Goal: Information Seeking & Learning: Learn about a topic

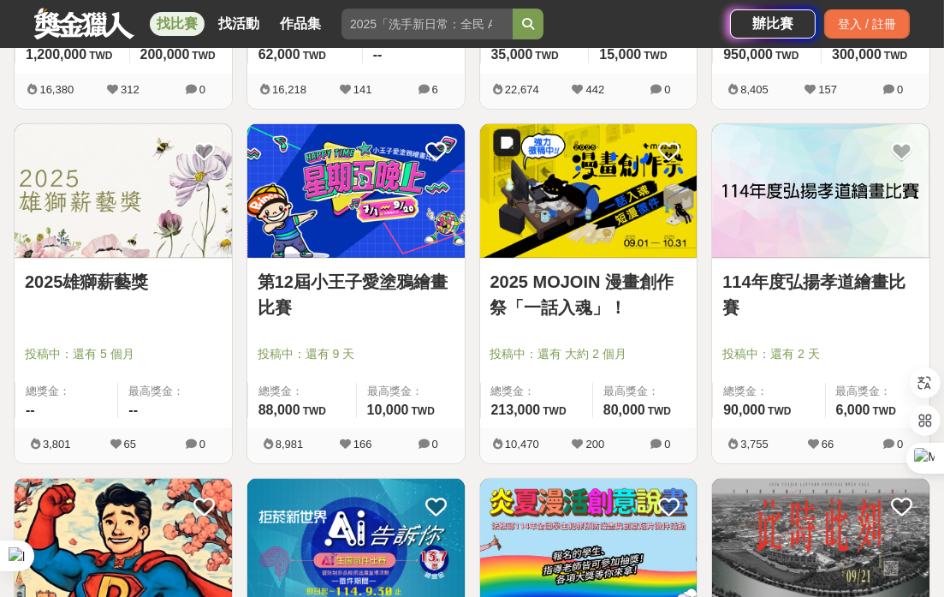
scroll to position [1331, 0]
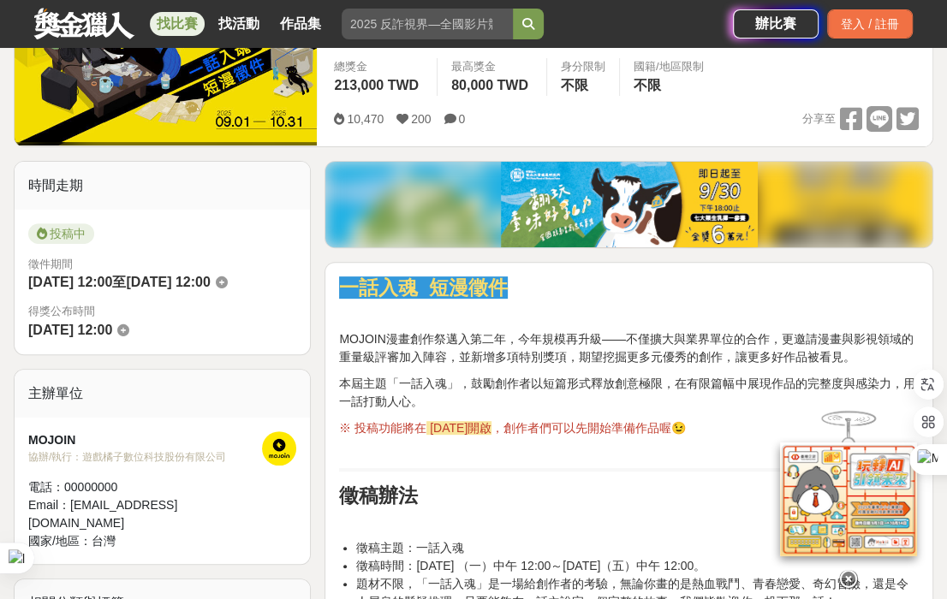
scroll to position [285, 0]
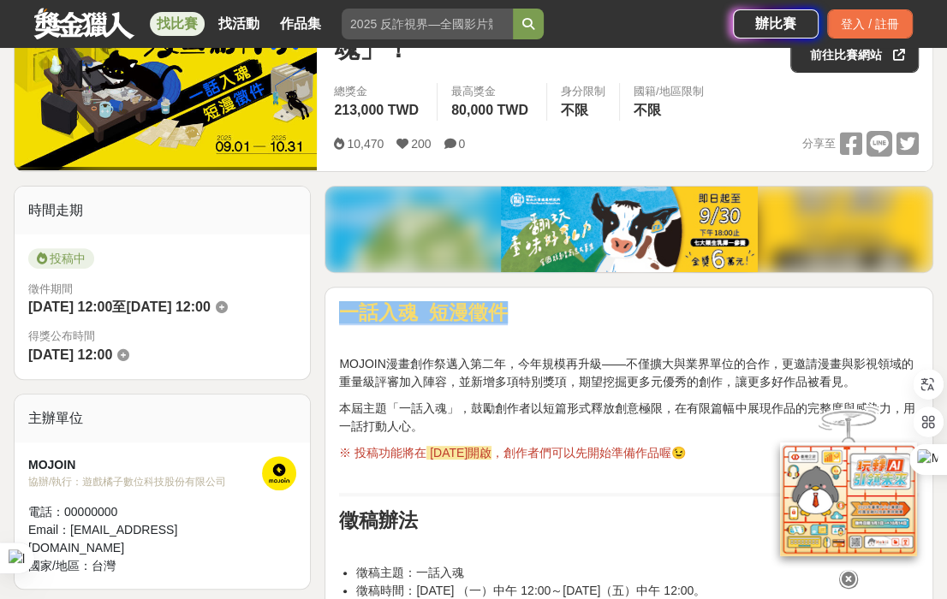
drag, startPoint x: 517, startPoint y: 322, endPoint x: 340, endPoint y: 330, distance: 177.4
click at [340, 324] on strong "一話入魂 短漫徵件" at bounding box center [423, 312] width 169 height 22
copy strong "一話入魂 短漫徵件"
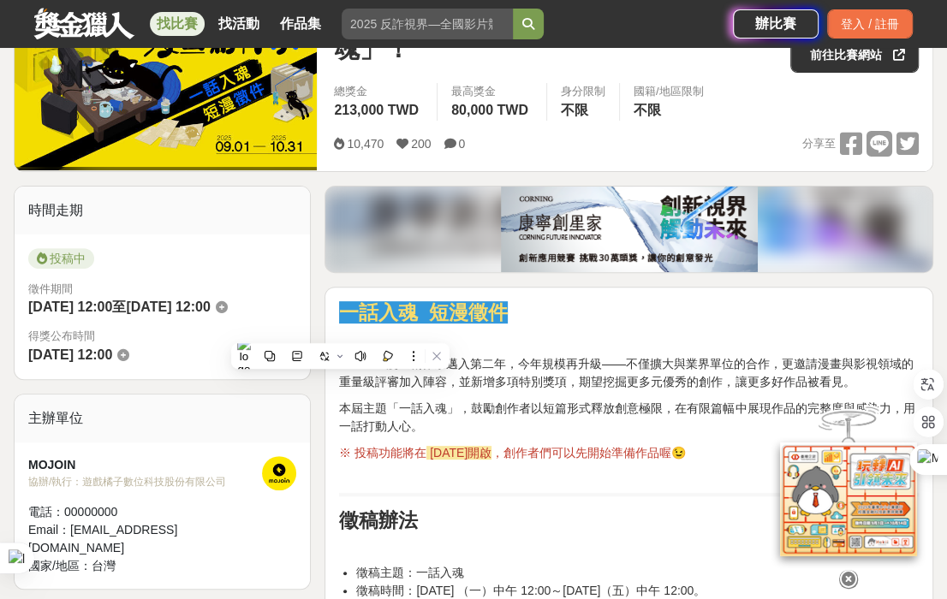
click at [728, 344] on p at bounding box center [628, 338] width 579 height 18
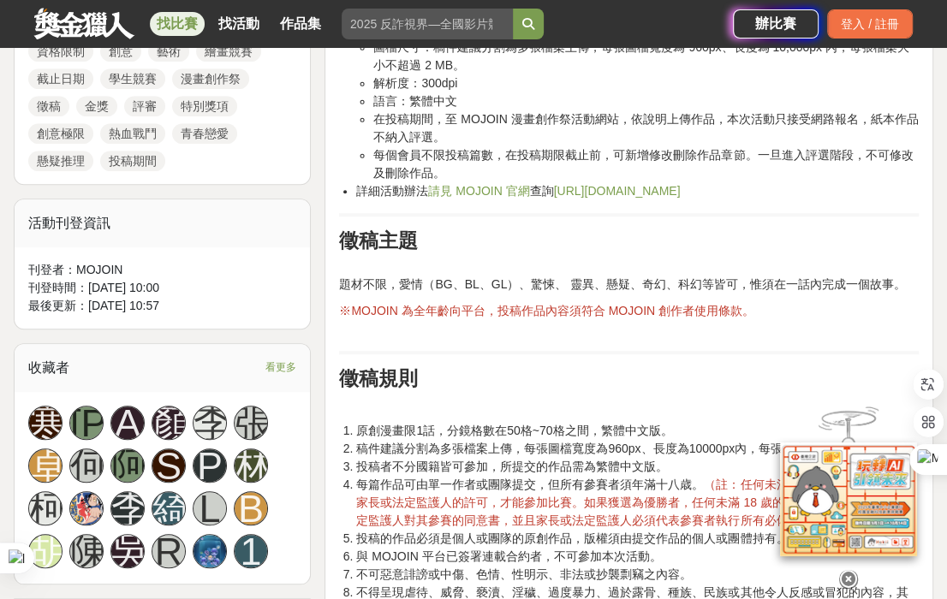
scroll to position [951, 0]
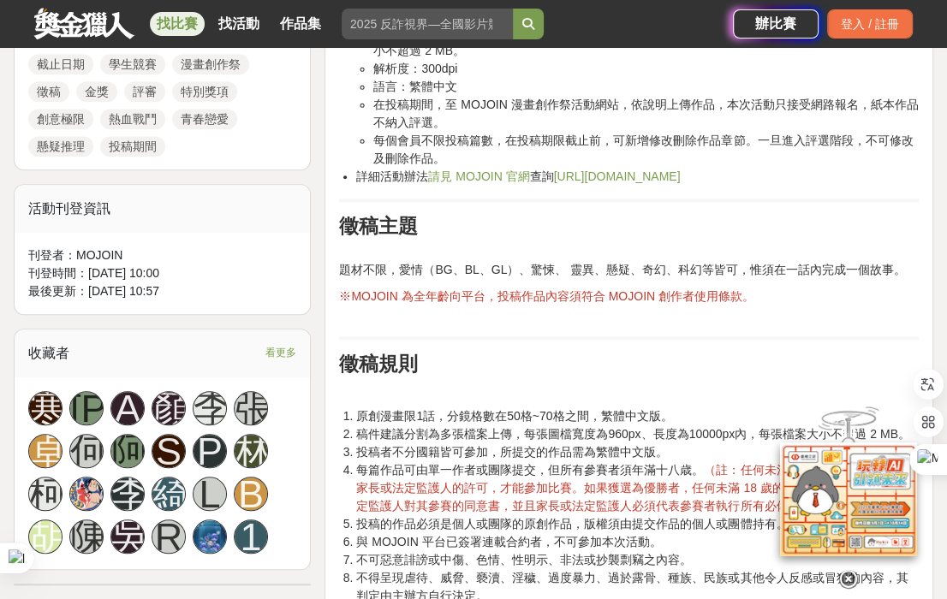
click at [646, 183] on link "https://mojoin.tw/QXJUf" at bounding box center [617, 176] width 127 height 14
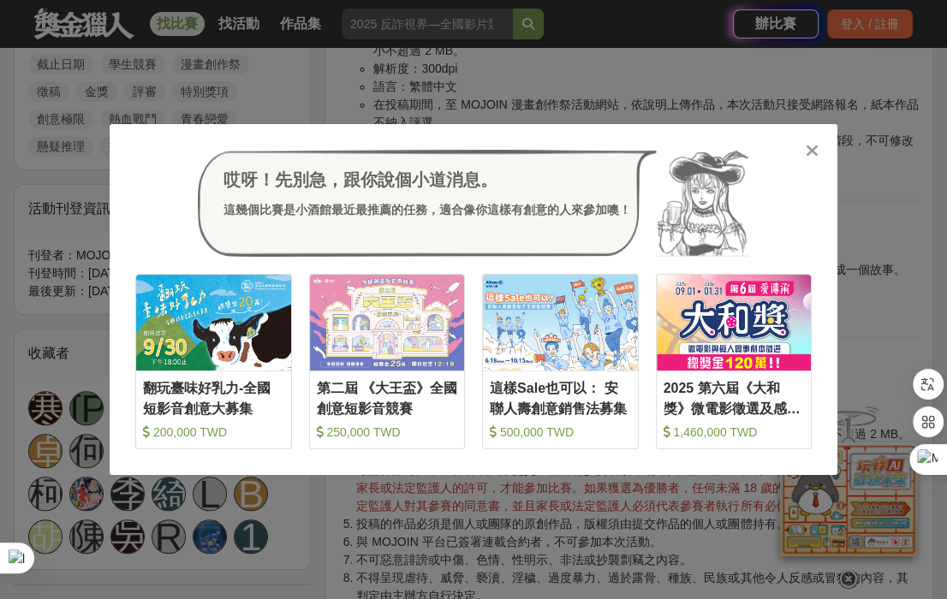
click at [402, 98] on div "哎呀！先別急，跟你說個小道消息。 這幾個比賽是小酒館最近最推薦的任務，適合像你這樣有創意的人來參加噢！ 收藏 翻玩臺味好乳力-全國短影音創意大募集 200,0…" at bounding box center [473, 299] width 947 height 599
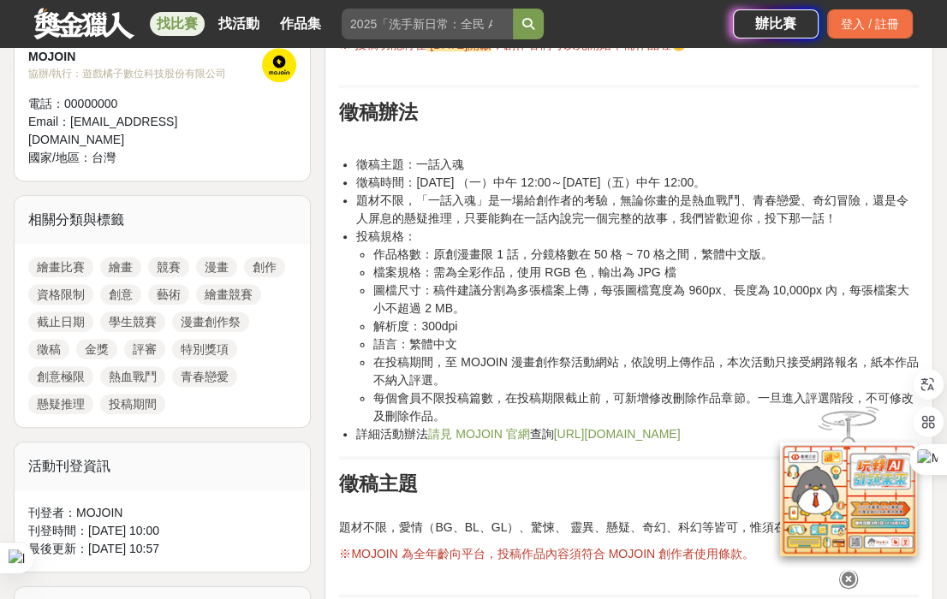
scroll to position [665, 0]
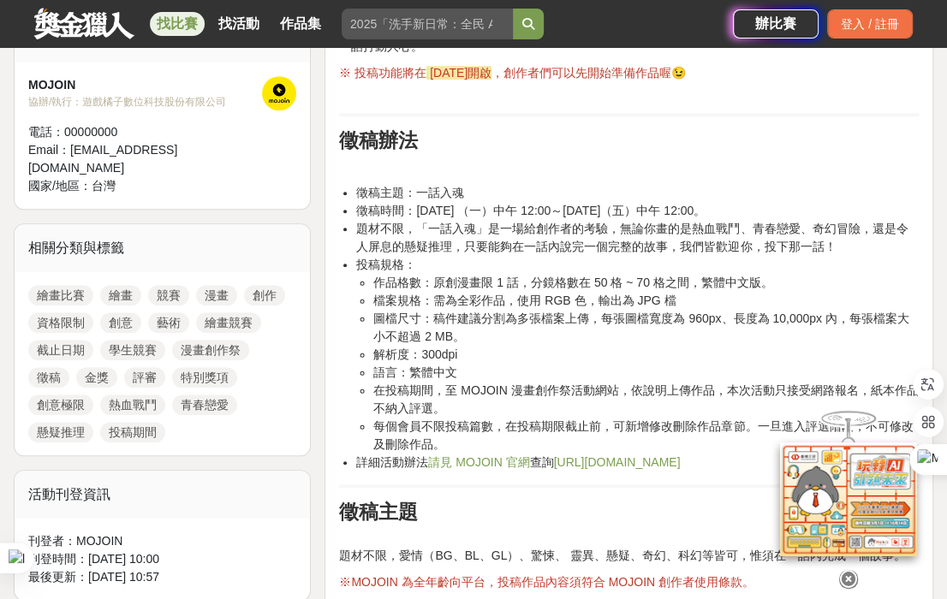
click at [65, 306] on link "繪畫比賽" at bounding box center [60, 295] width 65 height 21
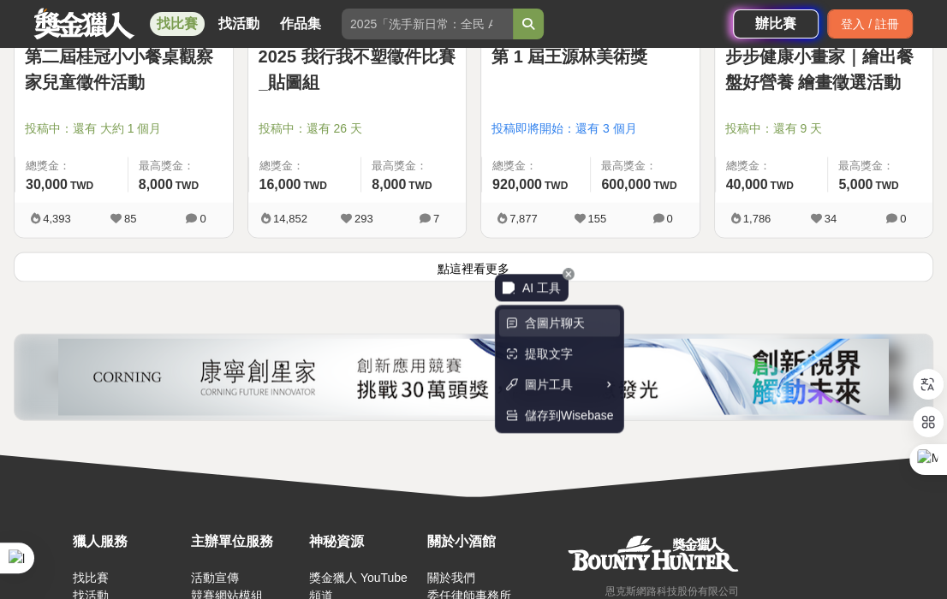
scroll to position [2282, 0]
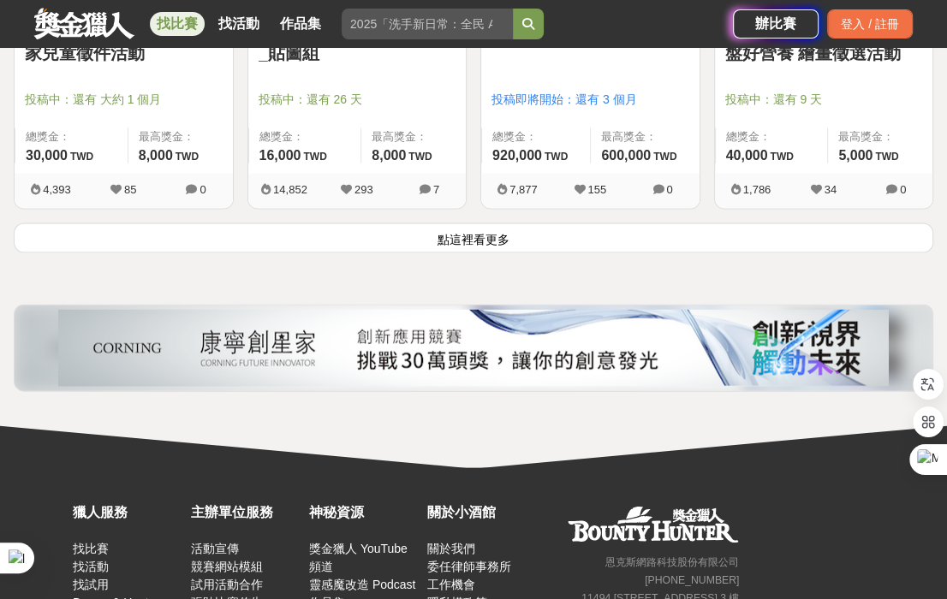
click at [484, 250] on button "點這裡看更多" at bounding box center [473, 238] width 919 height 30
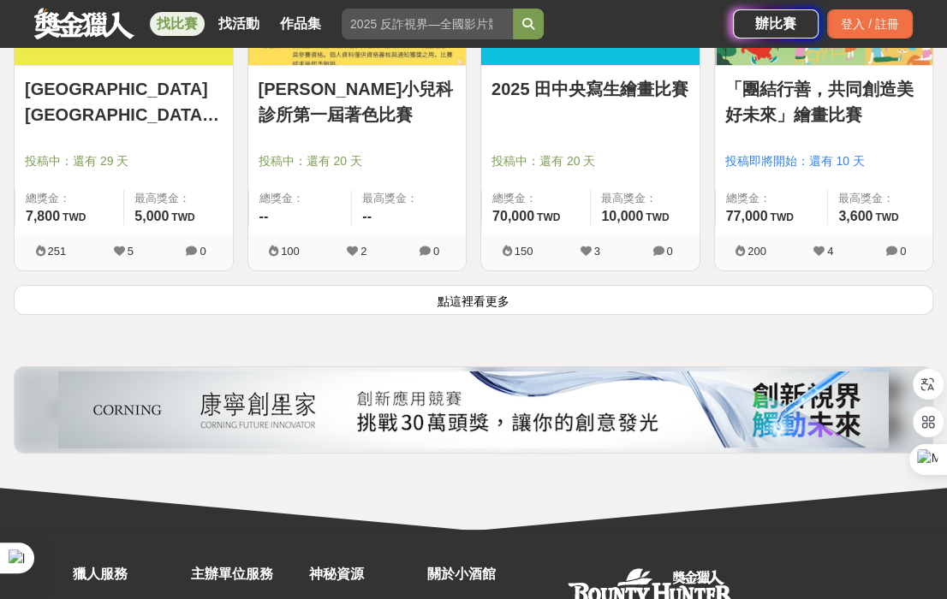
scroll to position [4375, 0]
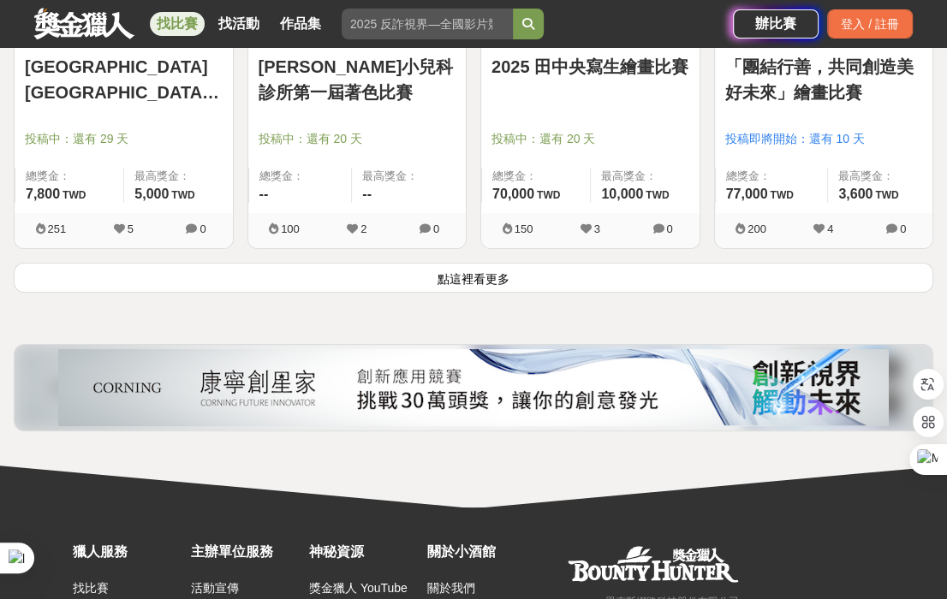
click at [505, 293] on button "點這裡看更多" at bounding box center [473, 278] width 919 height 30
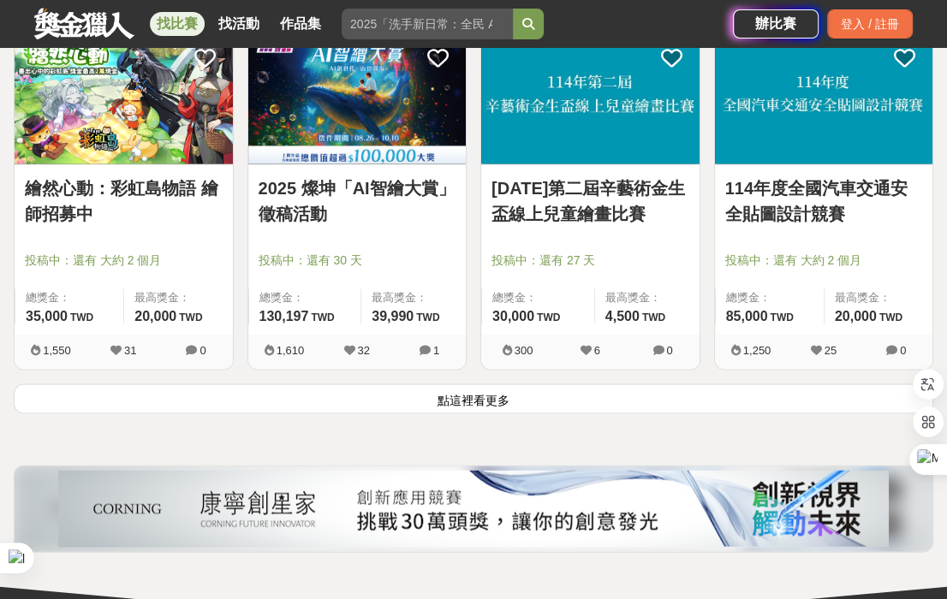
scroll to position [6562, 0]
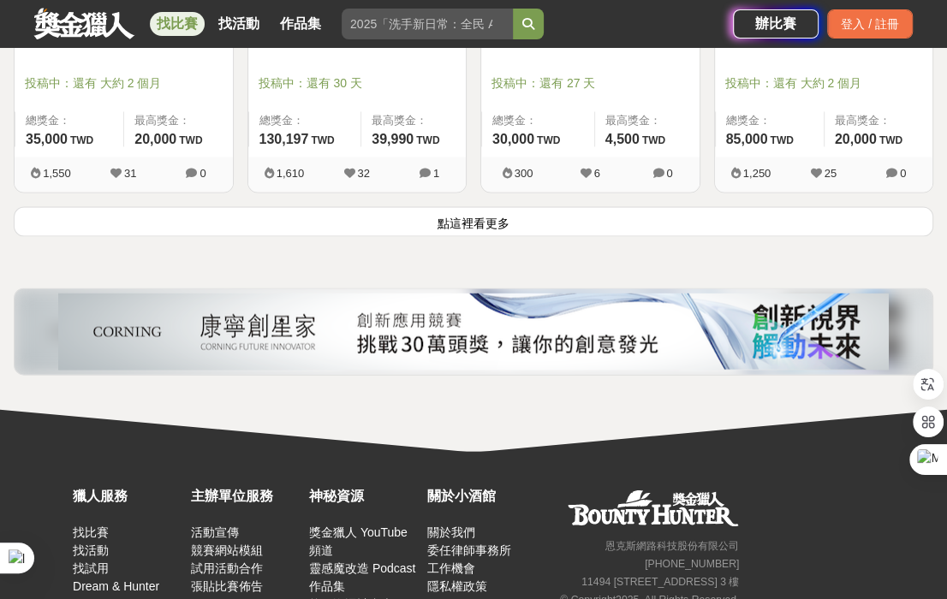
click at [561, 237] on button "點這裡看更多" at bounding box center [473, 222] width 919 height 30
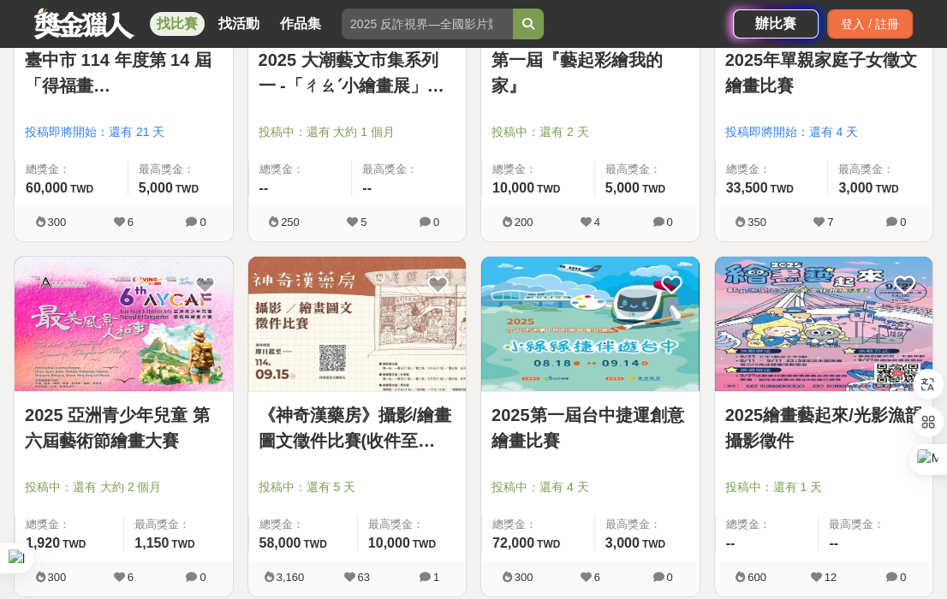
scroll to position [7989, 0]
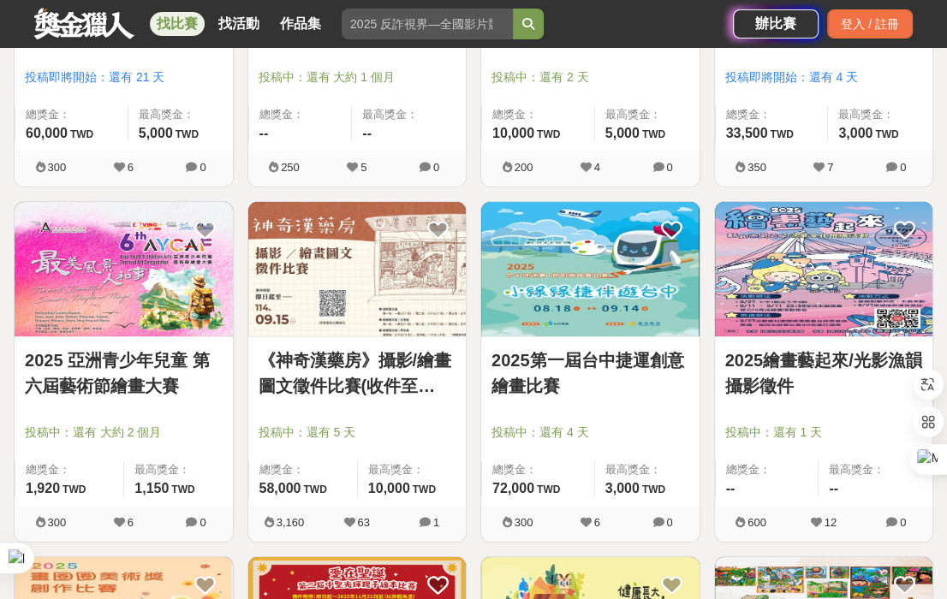
click at [704, 201] on div "第一屆『藝起彩繪我的家』 投稿中：還有 2 天 總獎金： 10,000 10,000 TWD 最高獎金： 5,000 TWD 200 4 0" at bounding box center [590, 23] width 234 height 355
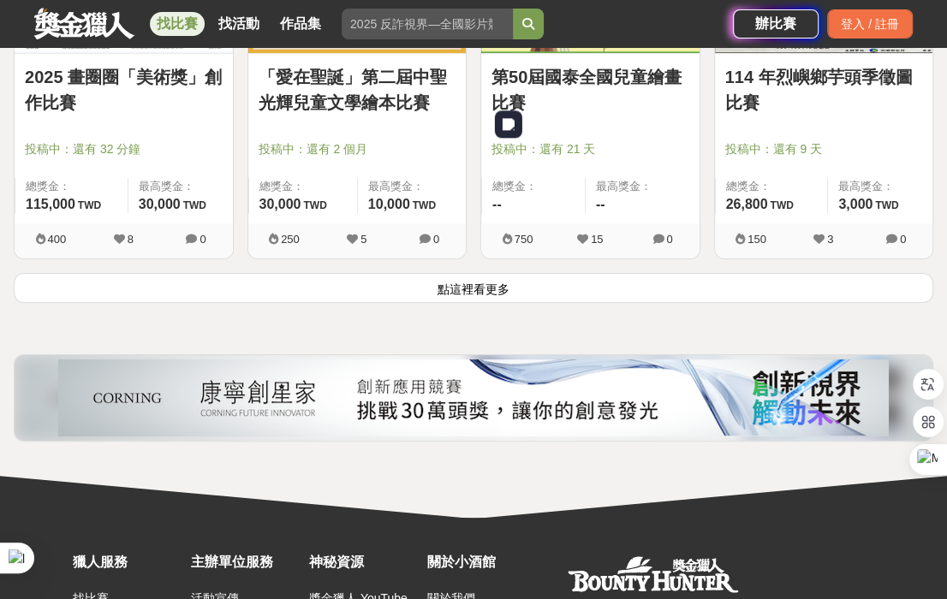
scroll to position [8655, 0]
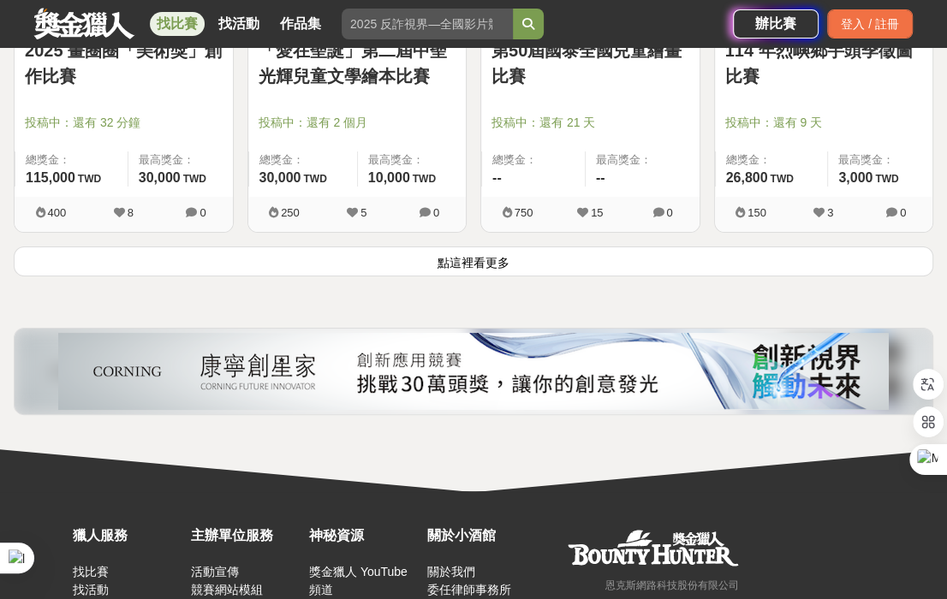
click at [454, 276] on button "點這裡看更多" at bounding box center [473, 262] width 919 height 30
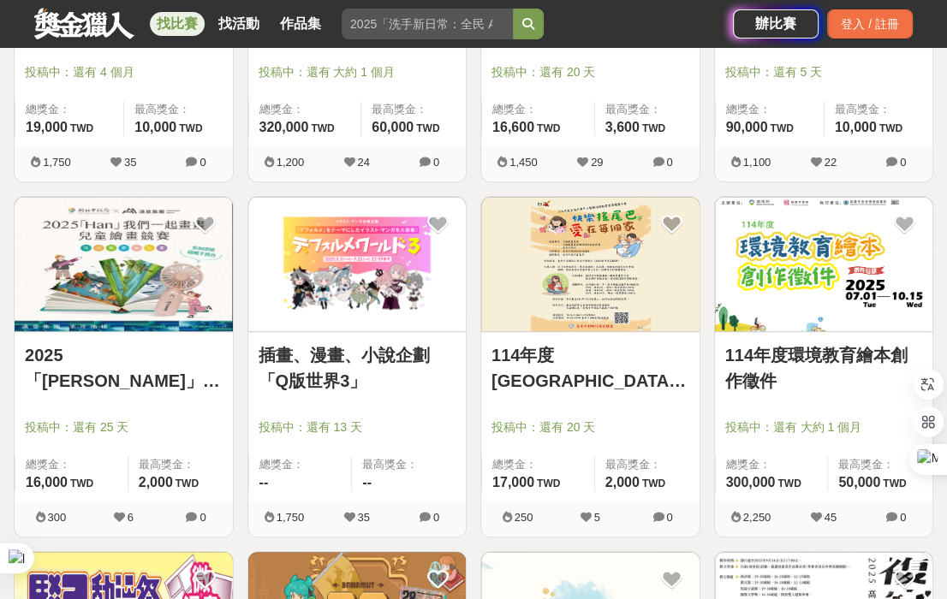
scroll to position [9891, 0]
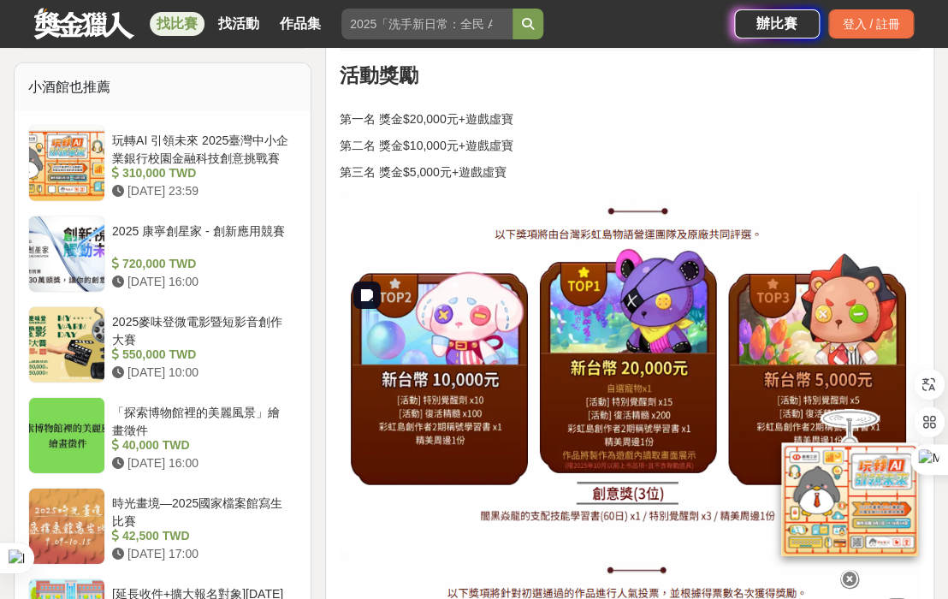
scroll to position [1426, 0]
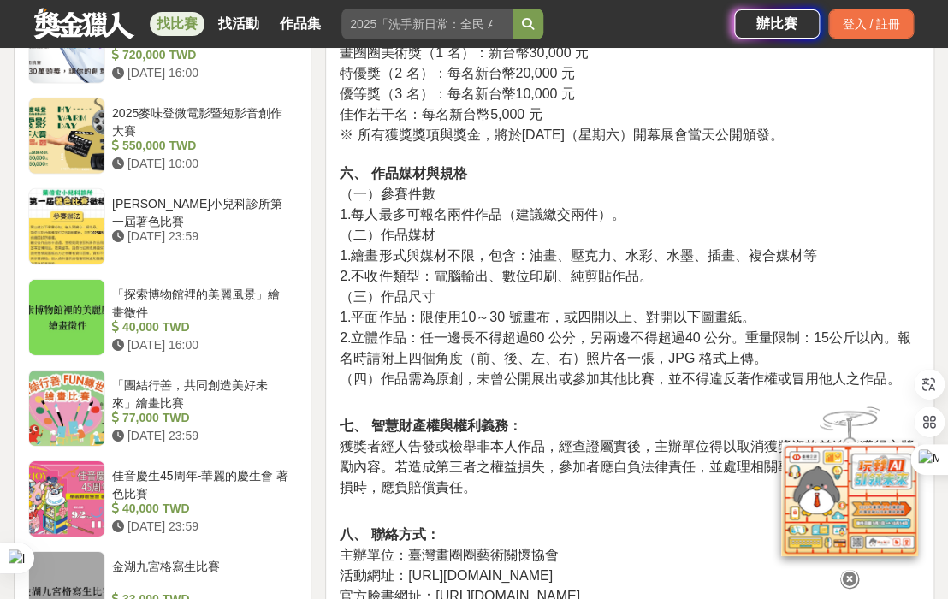
scroll to position [1712, 0]
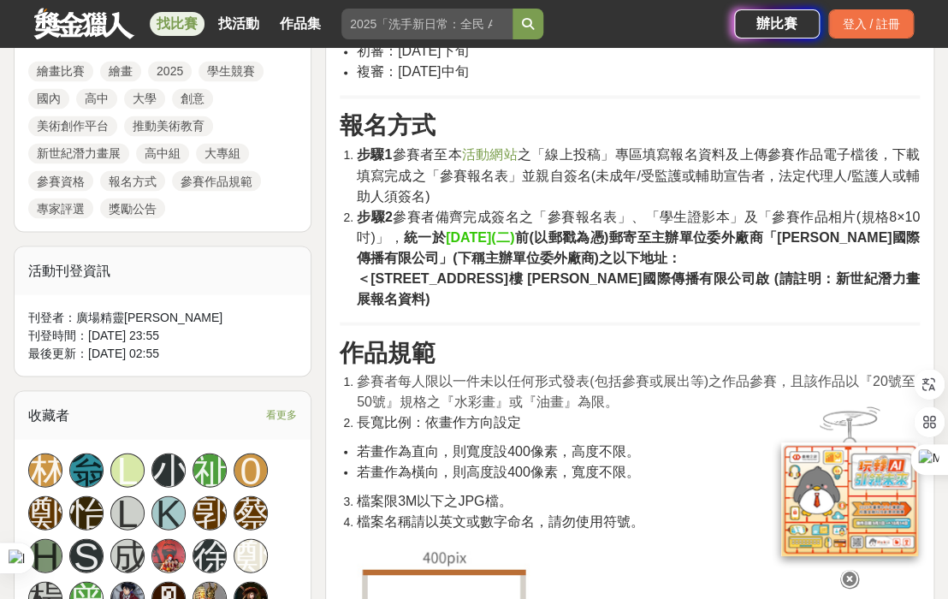
scroll to position [951, 0]
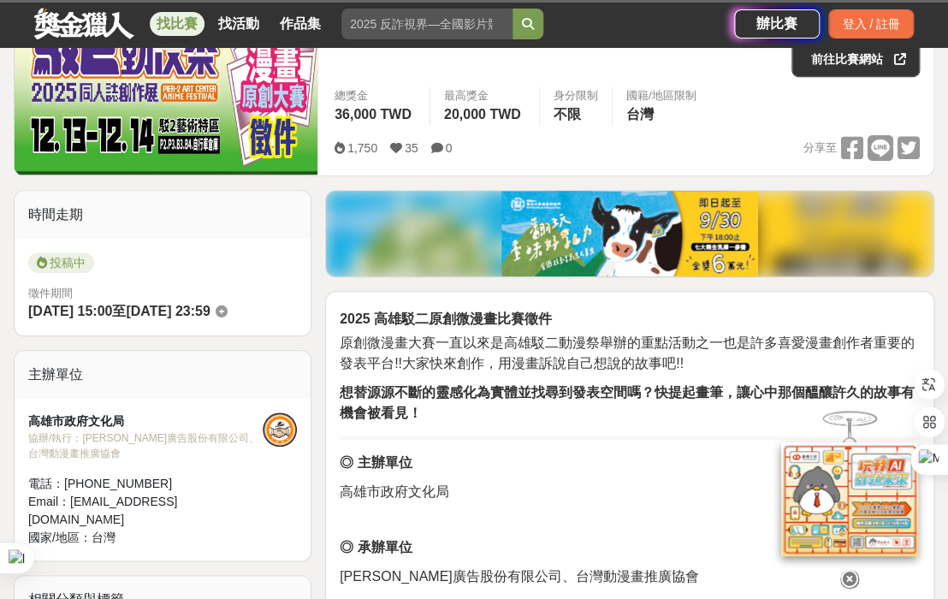
scroll to position [285, 0]
